Goal: Information Seeking & Learning: Learn about a topic

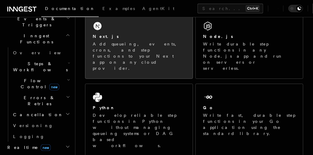
scroll to position [122, 0]
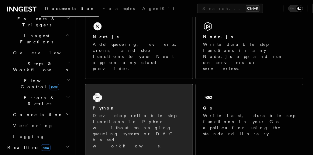
click at [160, 113] on p "Develop reliable step functions in Python without managing queueing systems or …" at bounding box center [139, 131] width 93 height 36
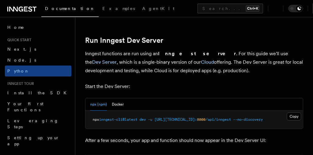
scroll to position [747, 0]
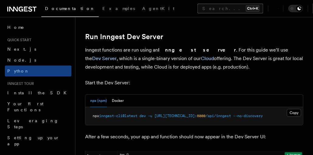
click at [197, 5] on button "Search... Ctrl+K" at bounding box center [230, 9] width 66 height 10
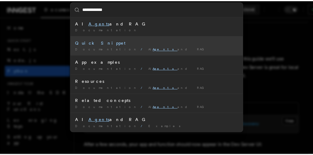
scroll to position [0, 0]
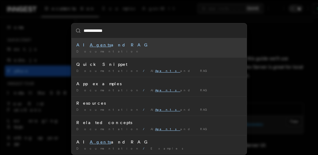
type input "**********"
click at [91, 46] on mark "Agents" at bounding box center [100, 45] width 21 height 5
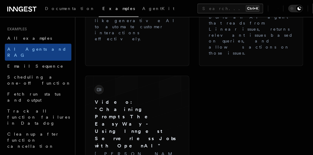
scroll to position [1133, 0]
click at [197, 10] on button "Search... Ctrl+K" at bounding box center [230, 9] width 66 height 10
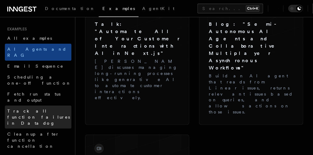
scroll to position [1073, 0]
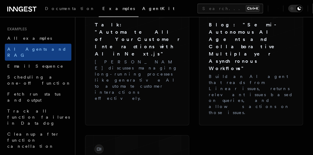
click at [142, 8] on span "AgentKit" at bounding box center [158, 8] width 32 height 5
